Goal: Information Seeking & Learning: Compare options

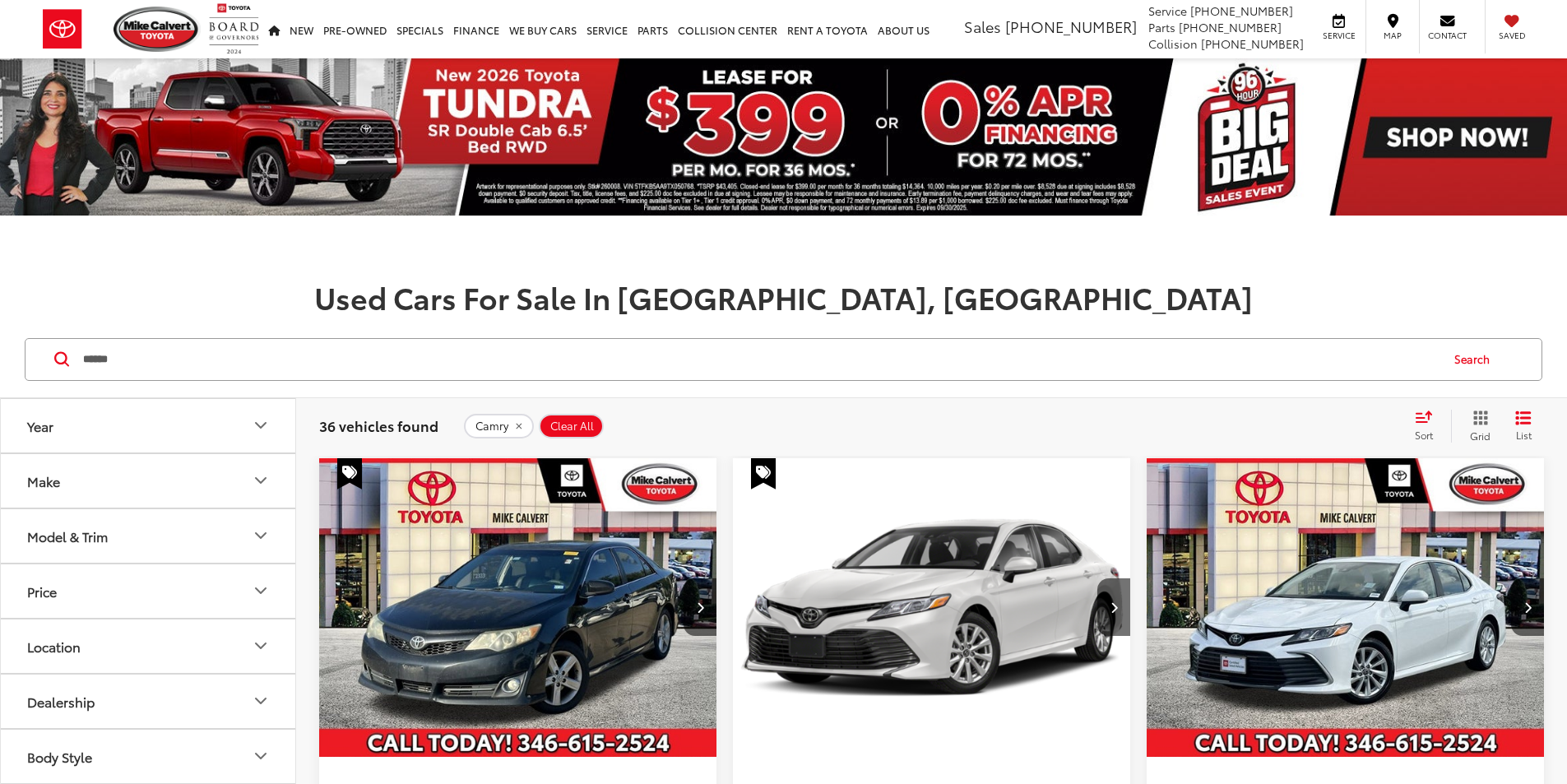
type input "******"
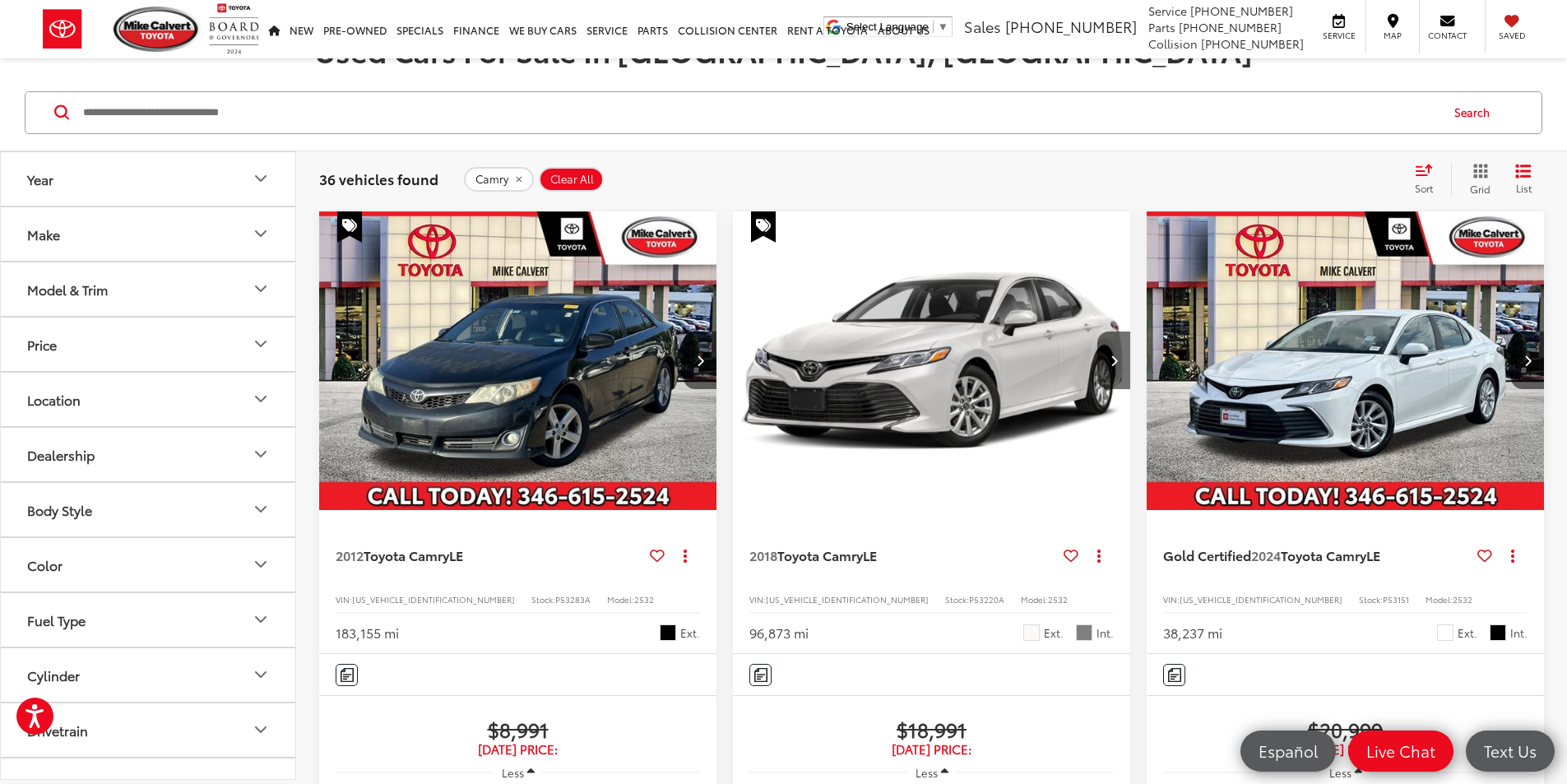
click at [228, 293] on button "Model & Trim" at bounding box center [149, 289] width 297 height 53
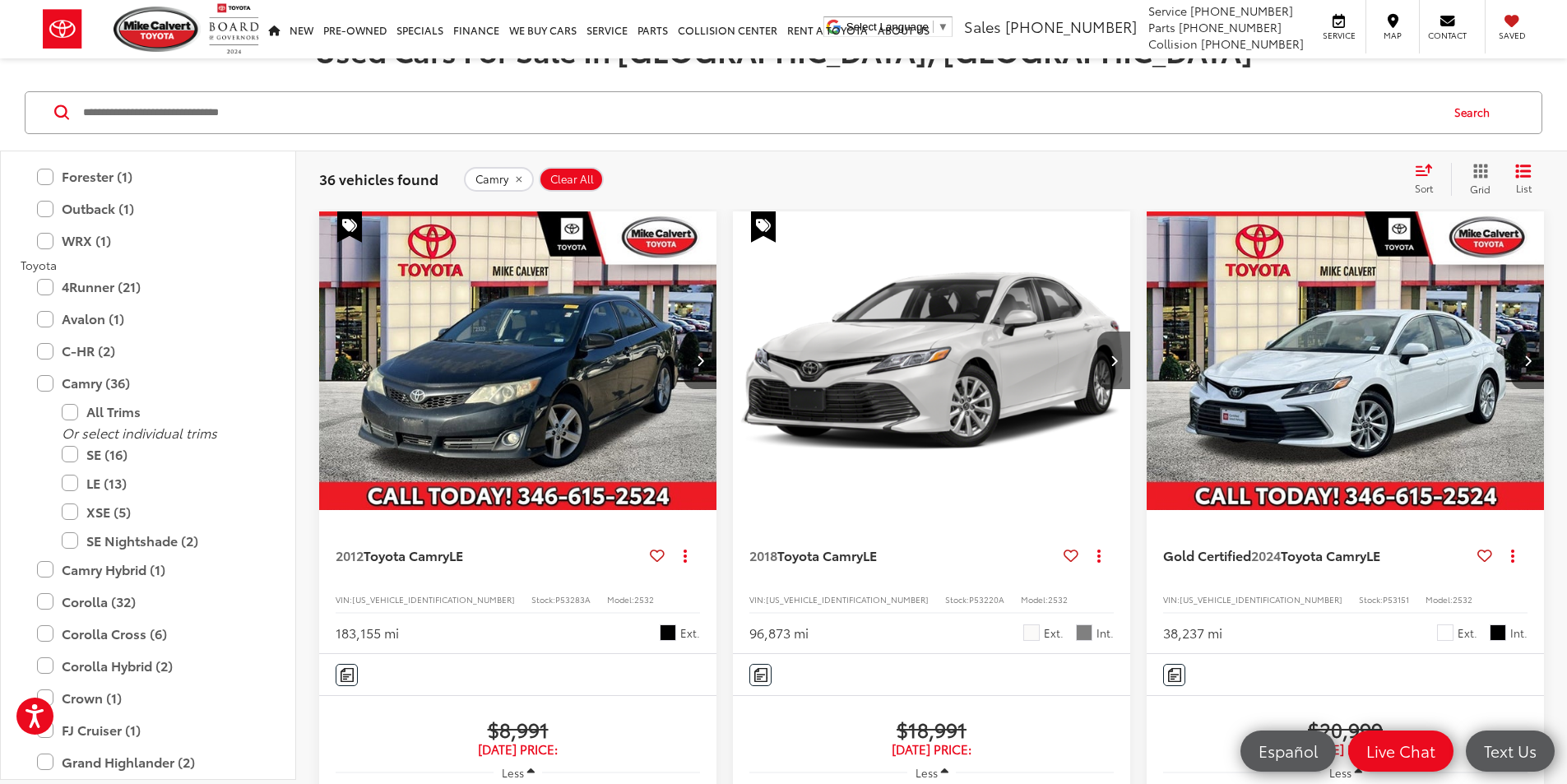
scroll to position [2878, 0]
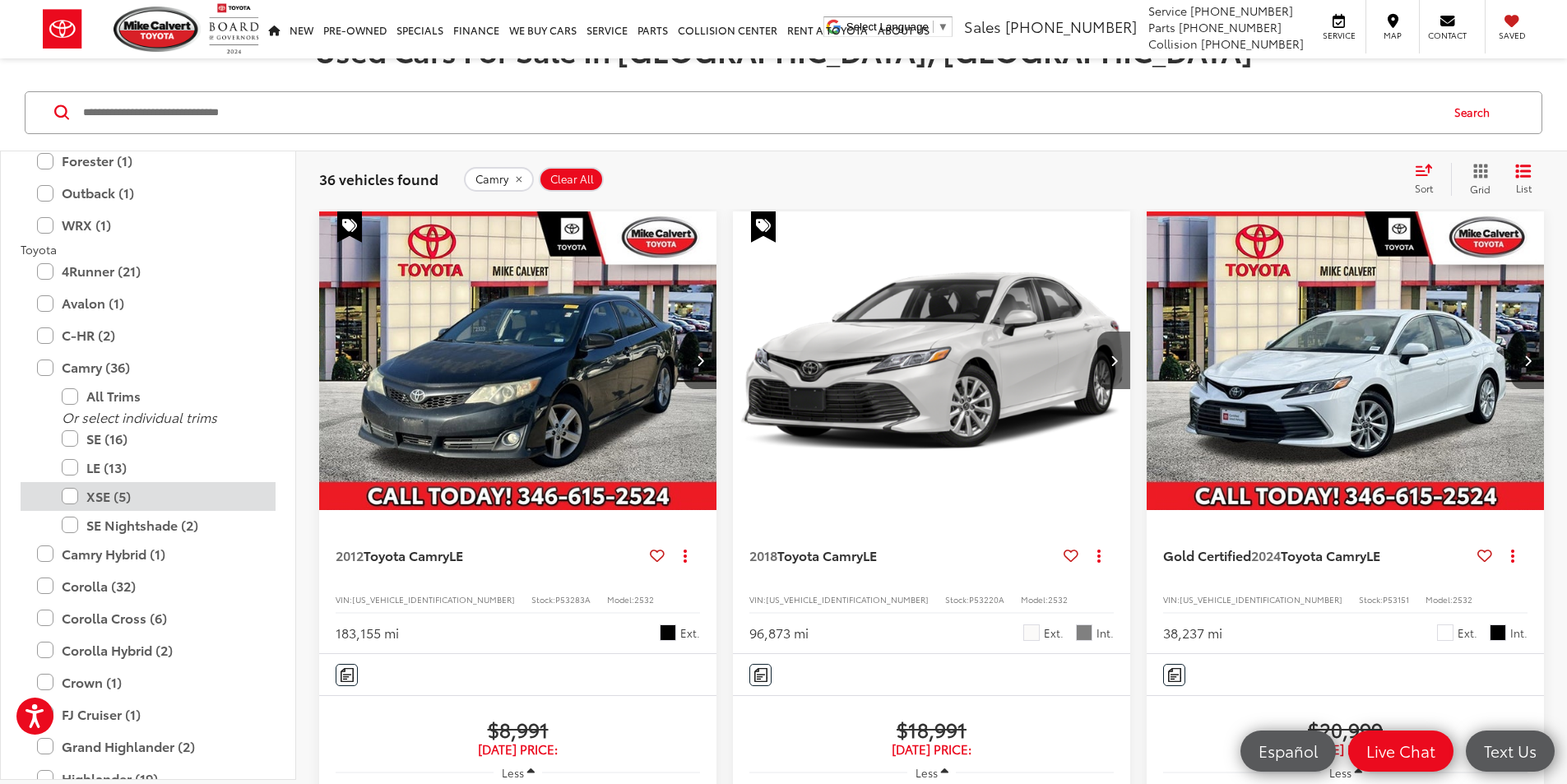
click at [73, 498] on label "XSE (5)" at bounding box center [161, 496] width 198 height 29
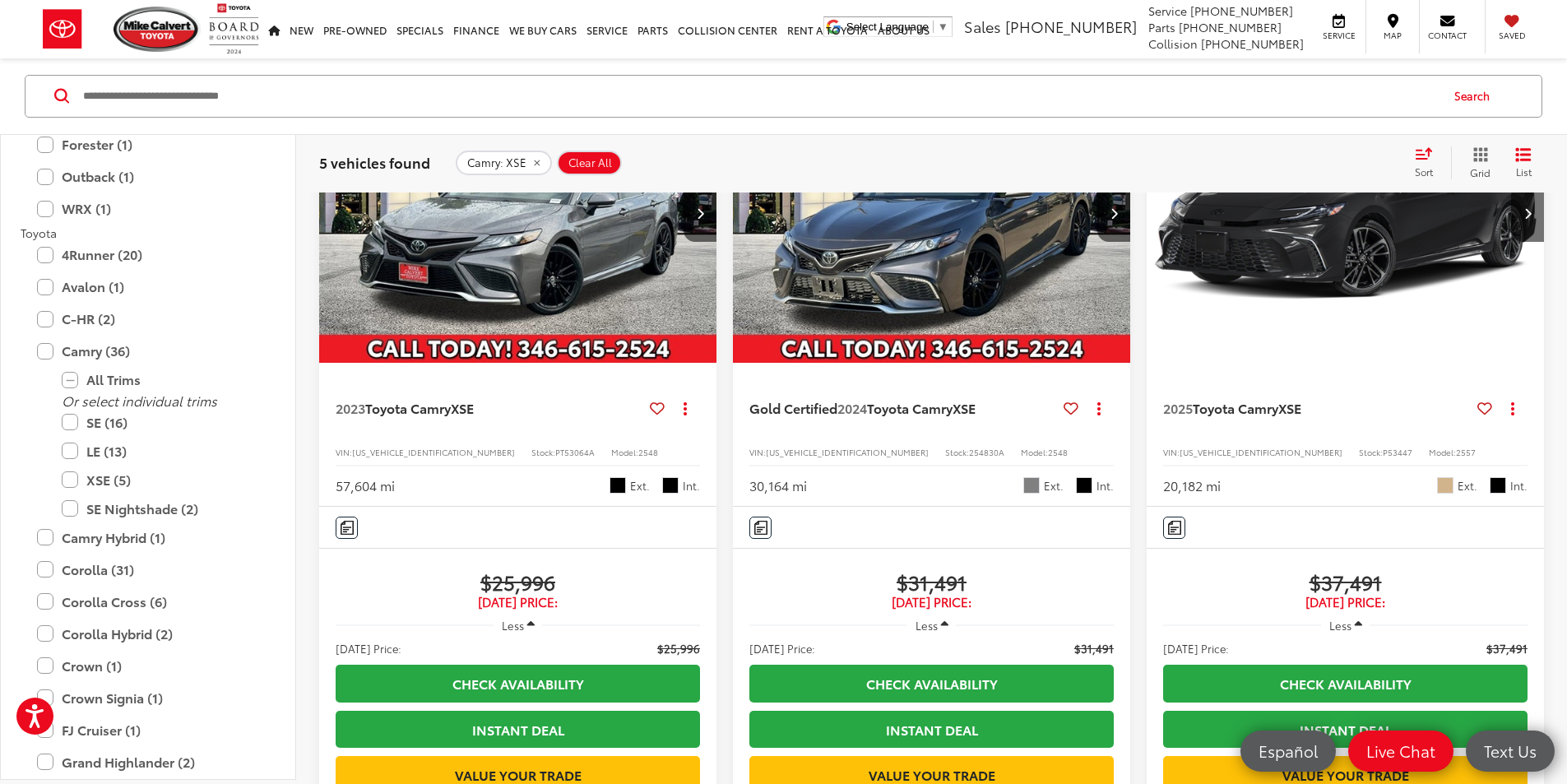
scroll to position [247, 0]
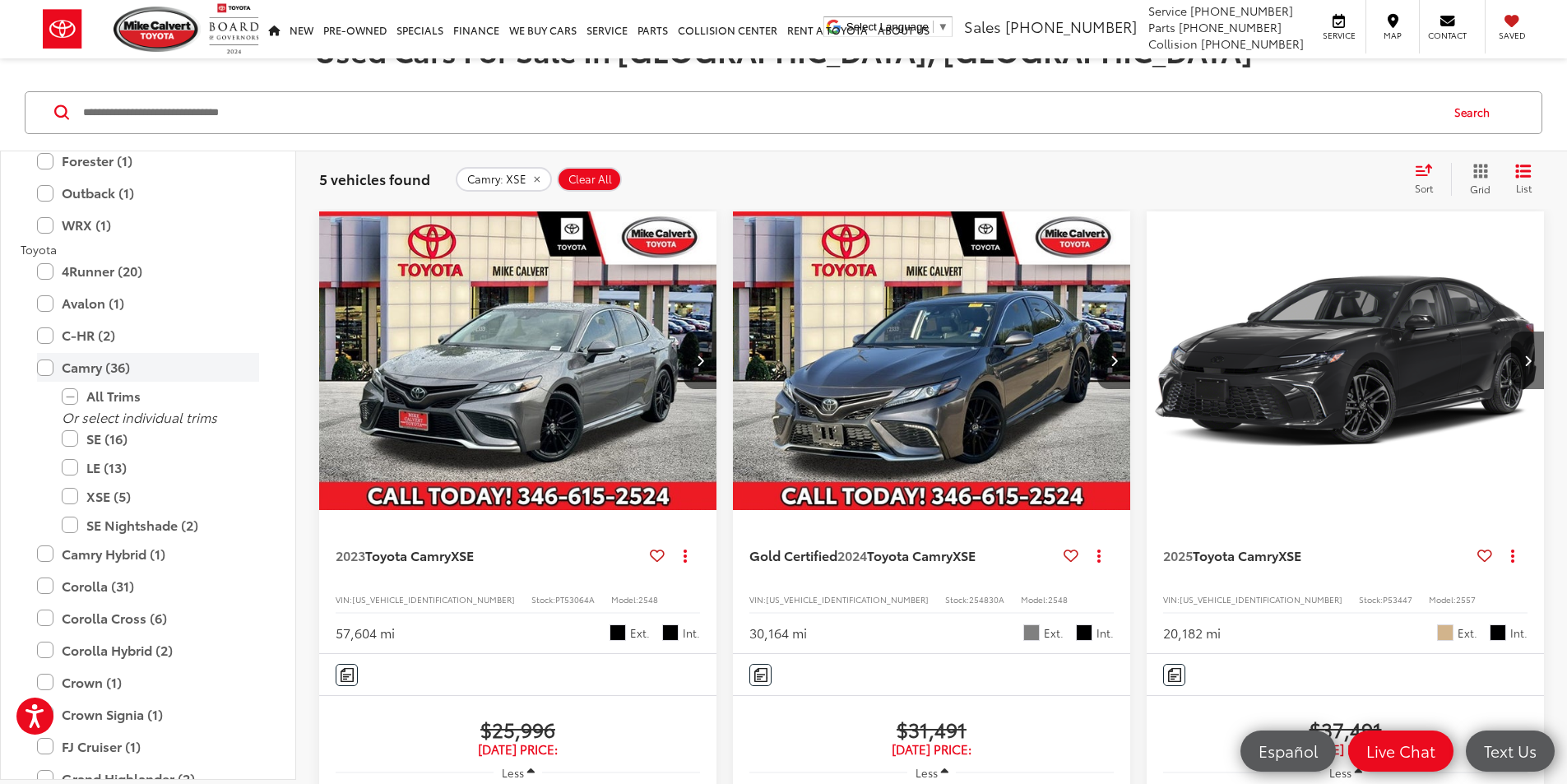
click at [43, 367] on label "Camry (36)" at bounding box center [148, 367] width 222 height 29
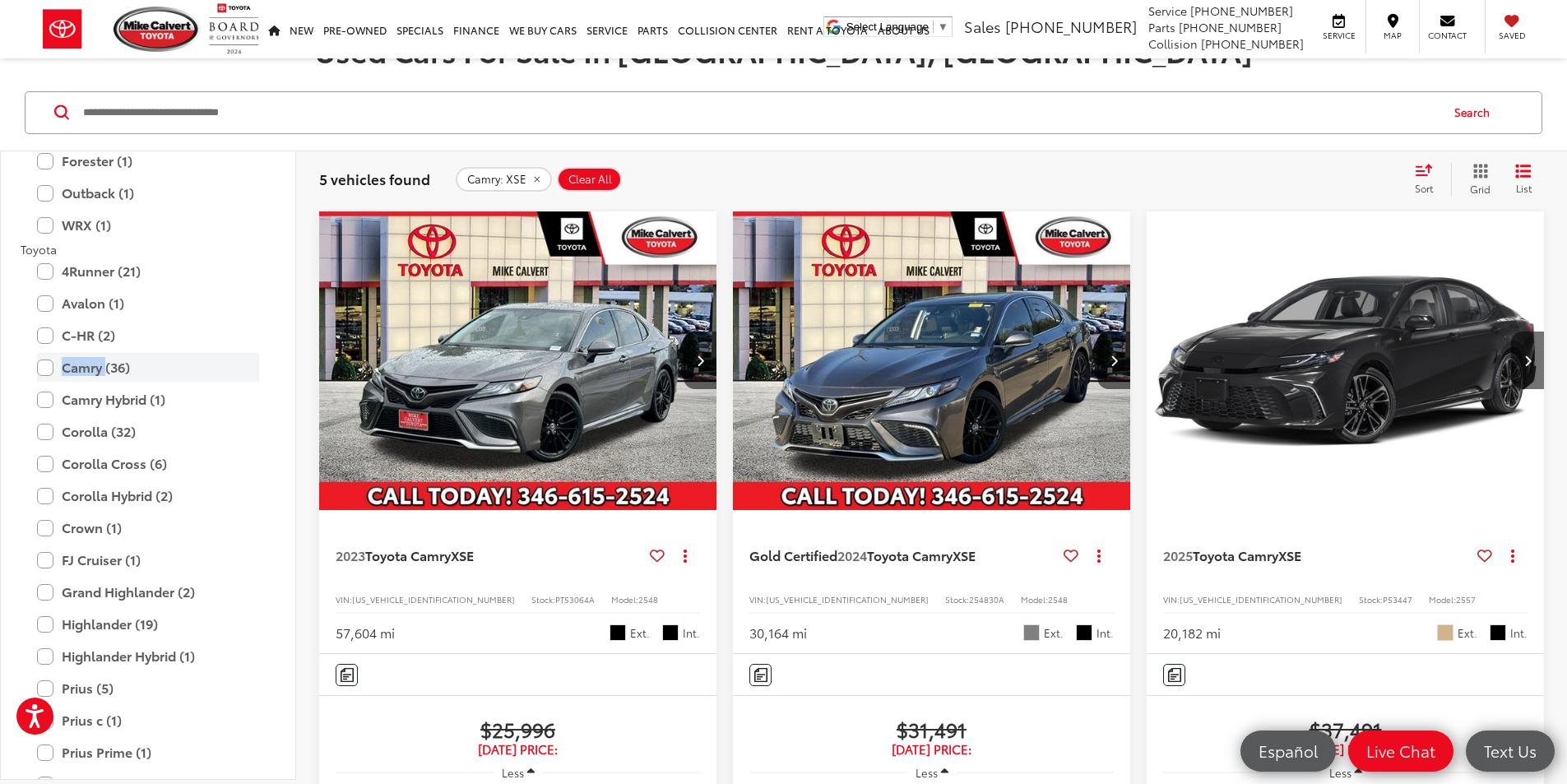
click at [43, 367] on label "Camry (36)" at bounding box center [148, 367] width 222 height 29
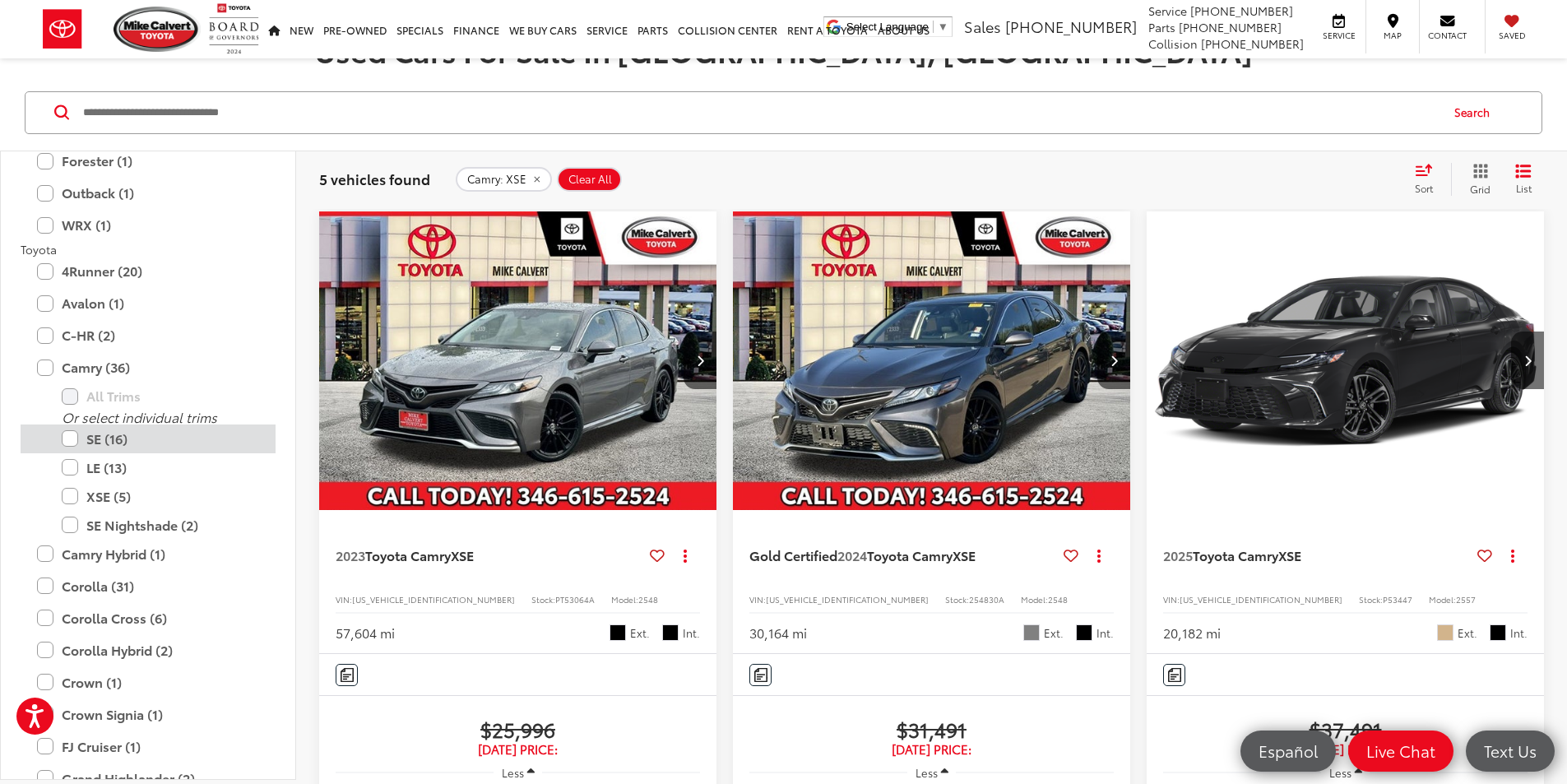
click at [69, 439] on label "SE (16)" at bounding box center [161, 438] width 198 height 29
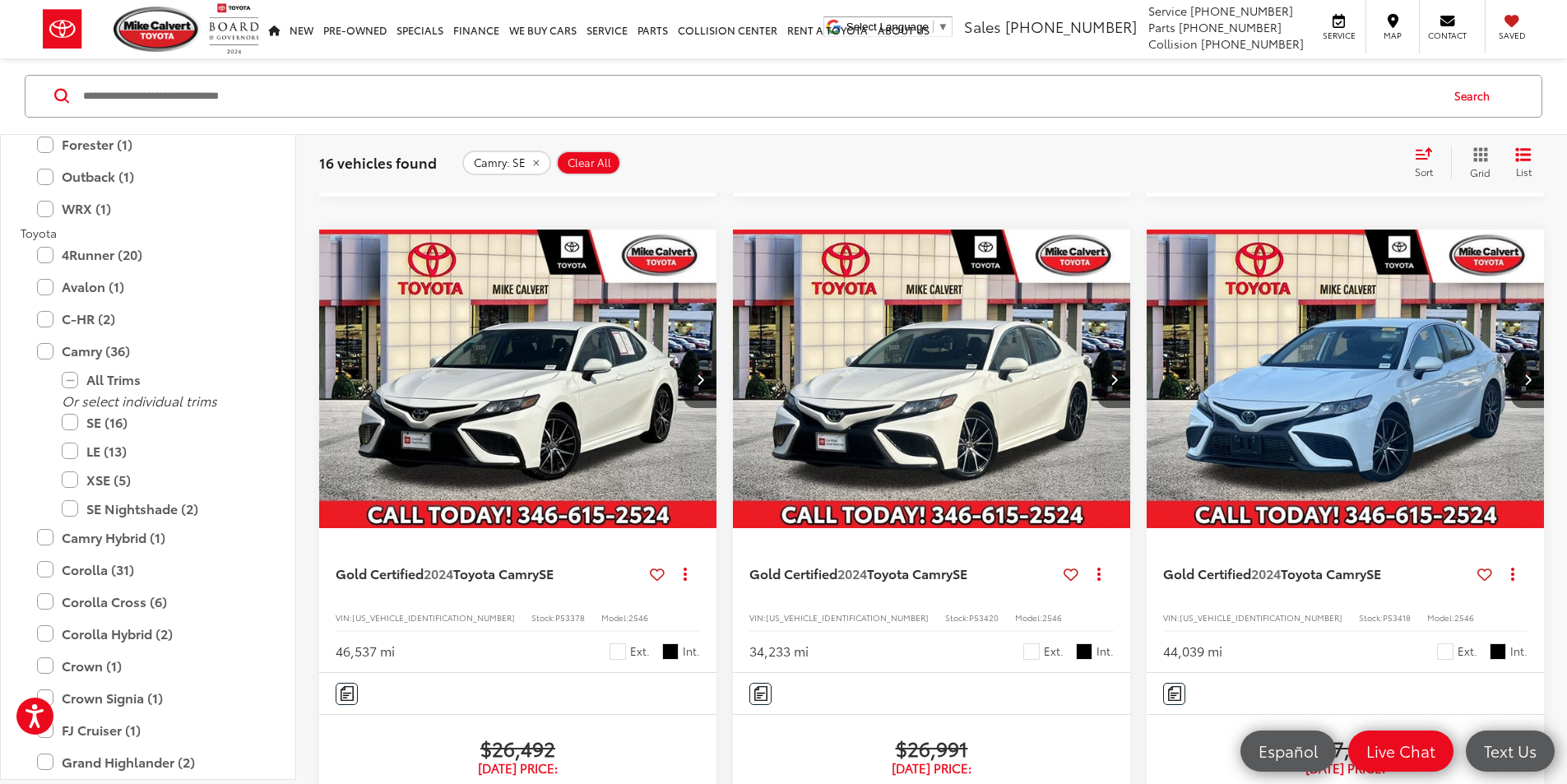
scroll to position [1151, 0]
